Goal: Information Seeking & Learning: Find specific fact

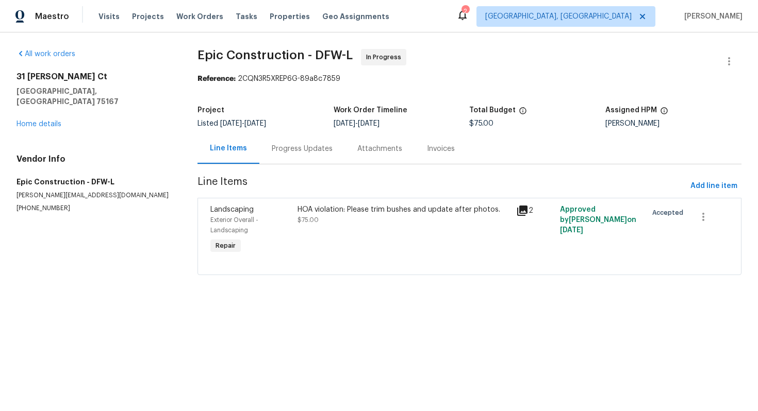
click at [278, 145] on div "Progress Updates" at bounding box center [302, 149] width 61 height 10
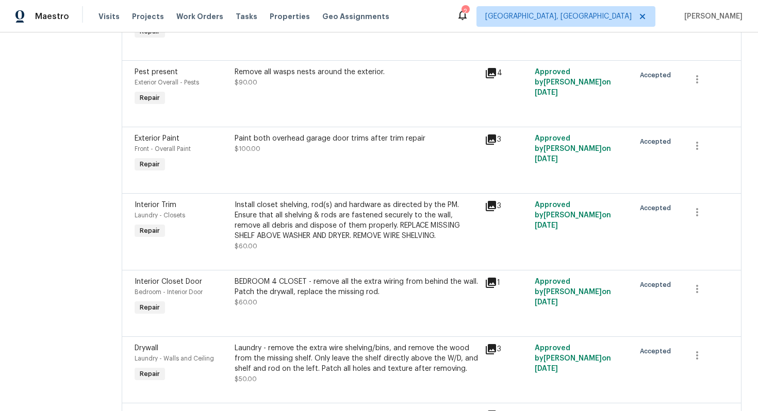
scroll to position [52, 0]
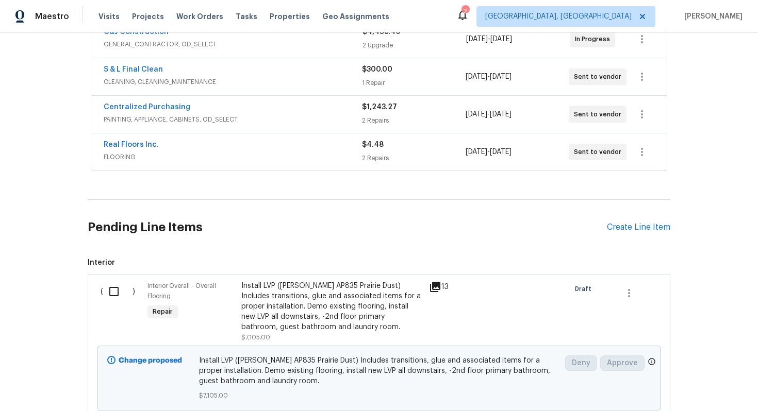
scroll to position [257, 0]
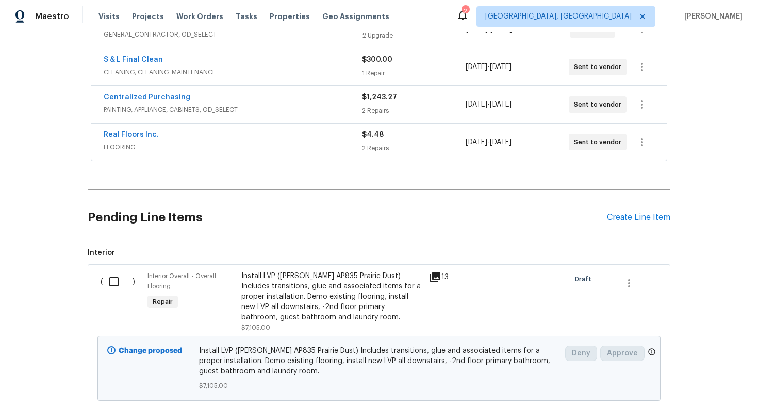
click at [254, 155] on div "Real Floors Inc. FLOORING $4.48 2 Repairs 8/11/2025 - 8/18/2025 Sent to vendor" at bounding box center [378, 142] width 575 height 37
click at [208, 139] on div "Real Floors Inc." at bounding box center [233, 136] width 258 height 12
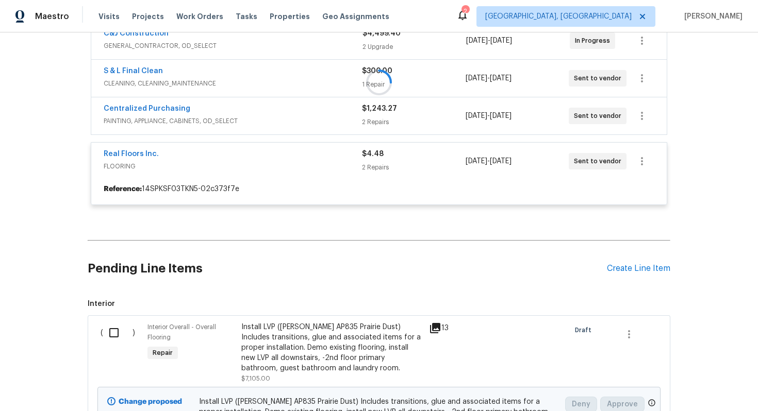
scroll to position [245, 0]
click at [215, 114] on div at bounding box center [379, 84] width 583 height 266
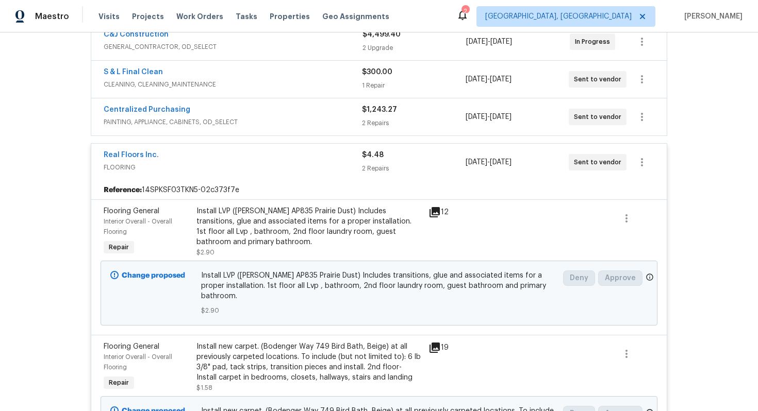
click at [197, 113] on div "Centralized Purchasing" at bounding box center [233, 111] width 258 height 12
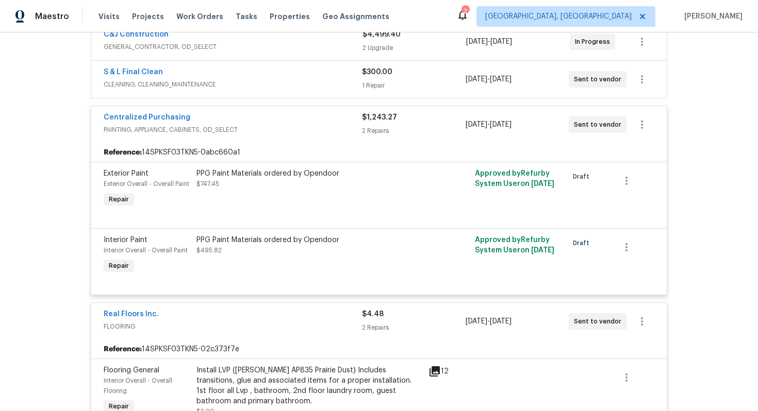
click at [232, 67] on div "S & L Final Clean" at bounding box center [233, 73] width 258 height 12
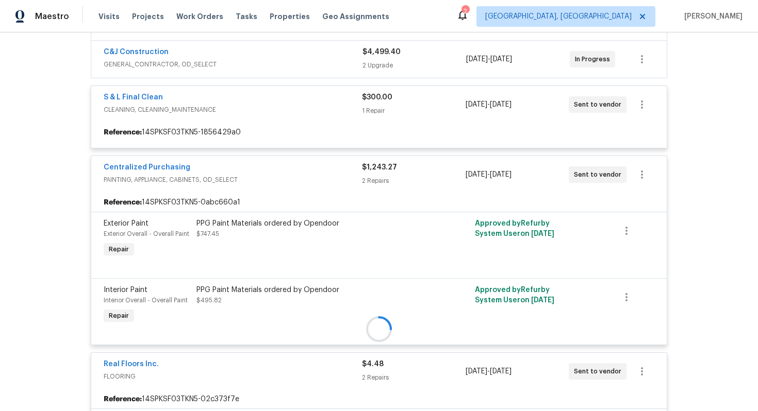
scroll to position [225, 0]
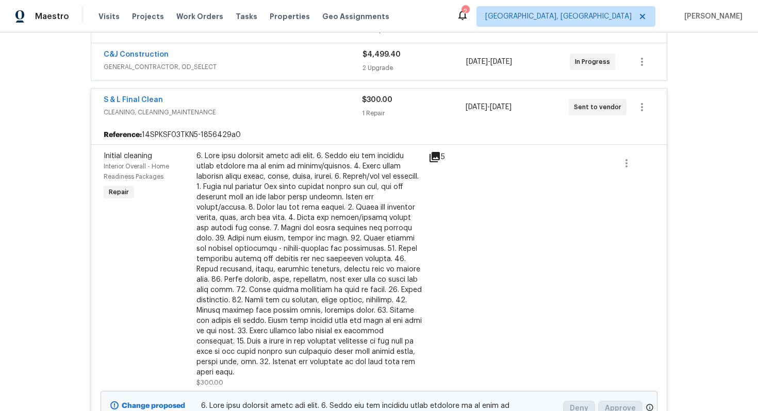
click at [230, 52] on div "C&J Construction" at bounding box center [233, 55] width 259 height 12
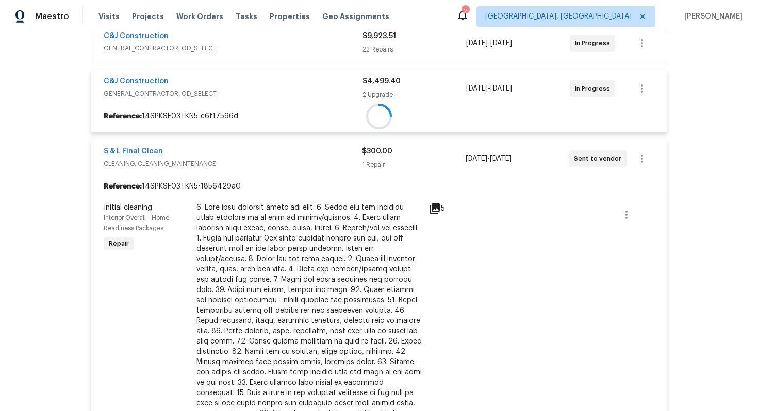
scroll to position [194, 0]
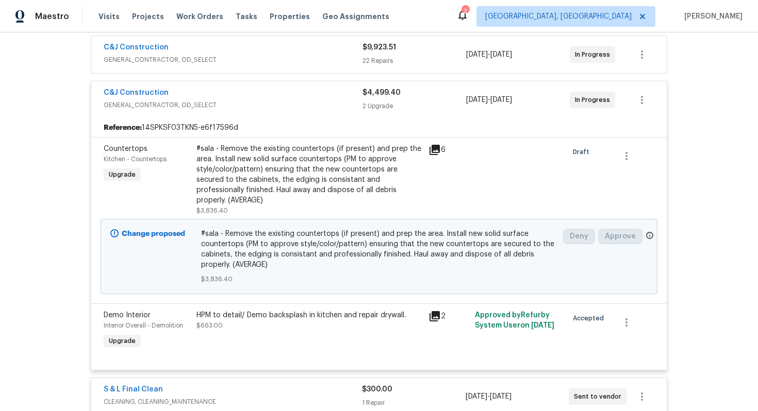
click at [215, 50] on div "C&J Construction" at bounding box center [233, 48] width 259 height 12
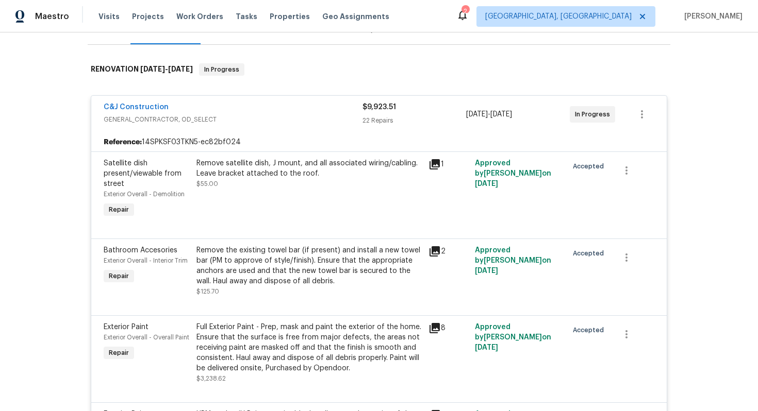
scroll to position [141, 0]
copy link "C&J Construction"
drag, startPoint x: 189, startPoint y: 104, endPoint x: 96, endPoint y: 109, distance: 92.4
click at [96, 109] on div "C&J Construction GENERAL_CONTRACTOR, OD_SELECT $9,923.51 22 Repairs 8/11/2025 -…" at bounding box center [378, 115] width 575 height 37
